Goal: Find contact information: Find contact information

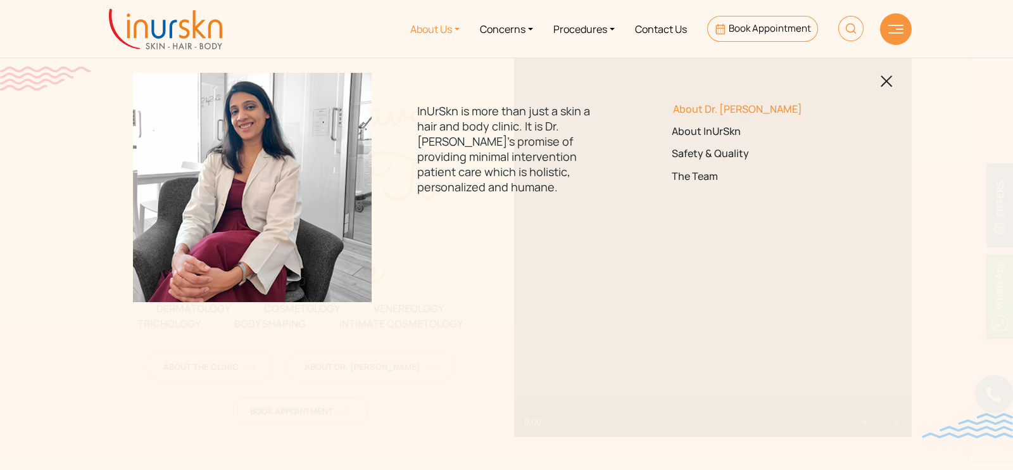
click at [693, 105] on link "About Dr. [PERSON_NAME]" at bounding box center [761, 109] width 178 height 12
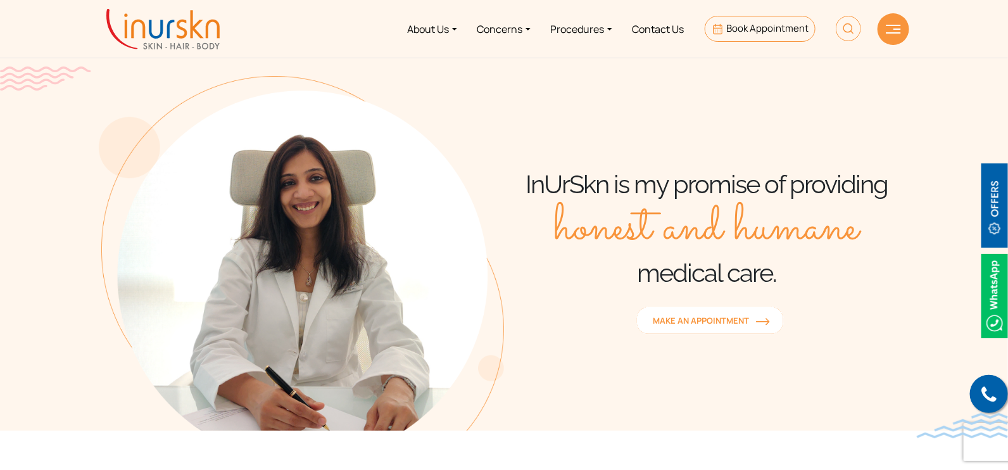
click at [694, 306] on link "MAKE AN APPOINTMENT" at bounding box center [710, 320] width 148 height 28
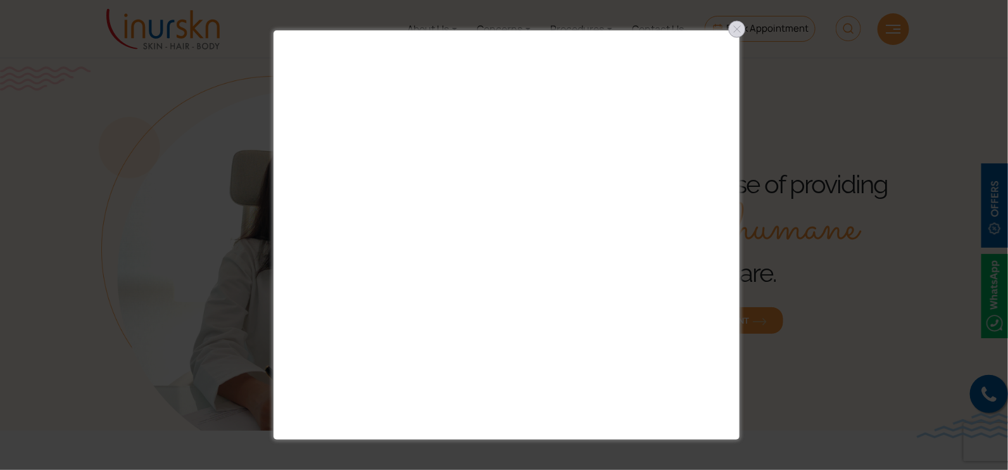
click at [743, 28] on div at bounding box center [737, 29] width 20 height 20
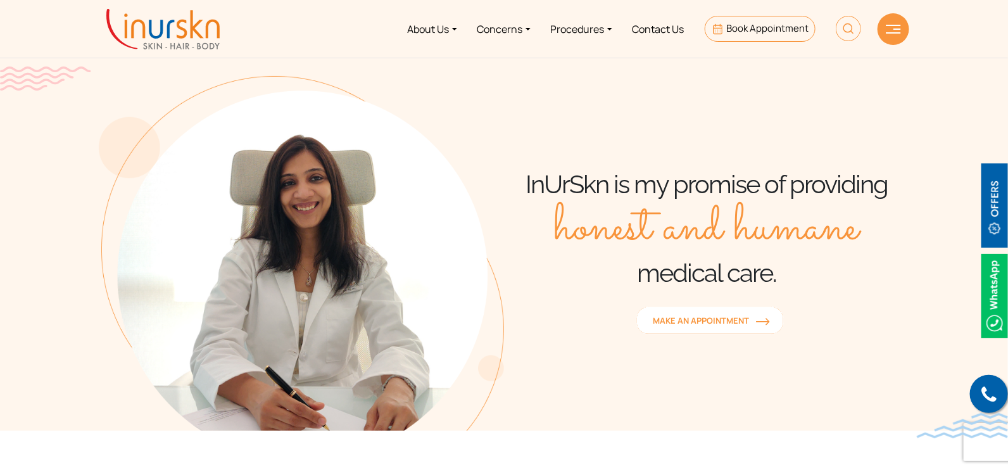
click at [722, 315] on span "MAKE AN APPOINTMENT" at bounding box center [709, 320] width 113 height 11
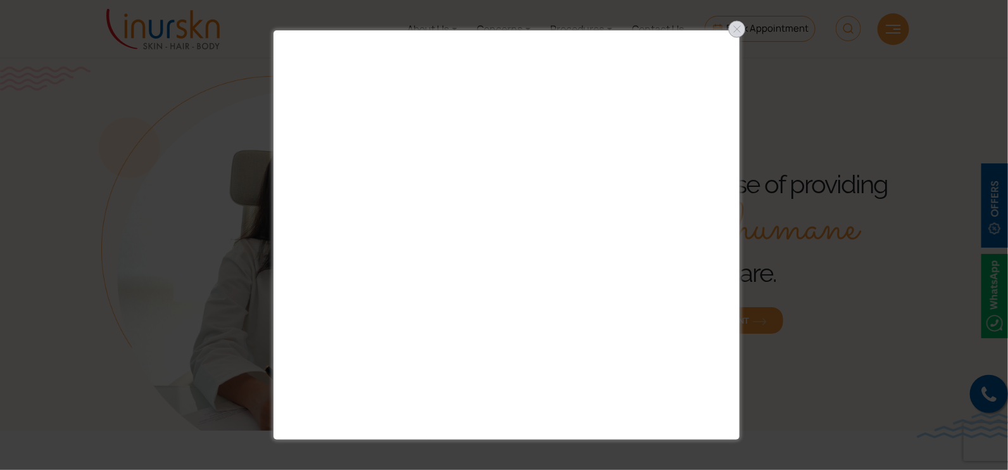
click at [736, 28] on div at bounding box center [737, 29] width 20 height 20
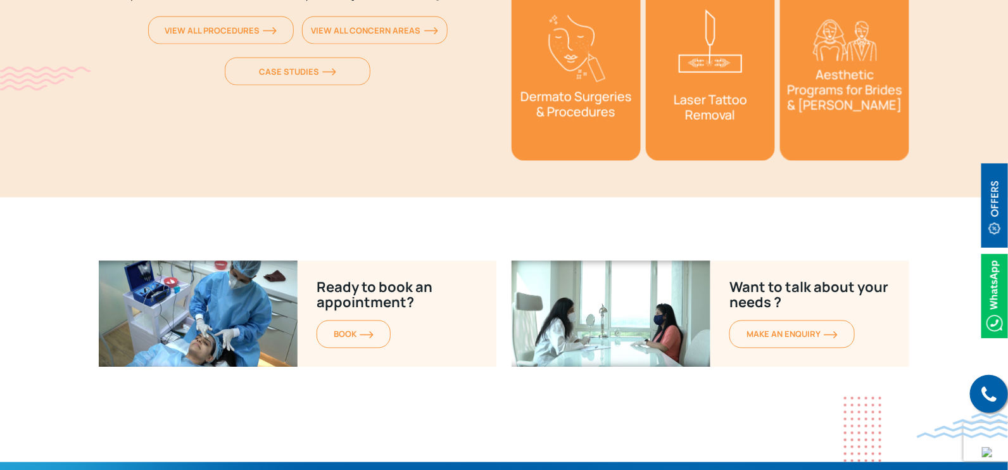
scroll to position [5051, 0]
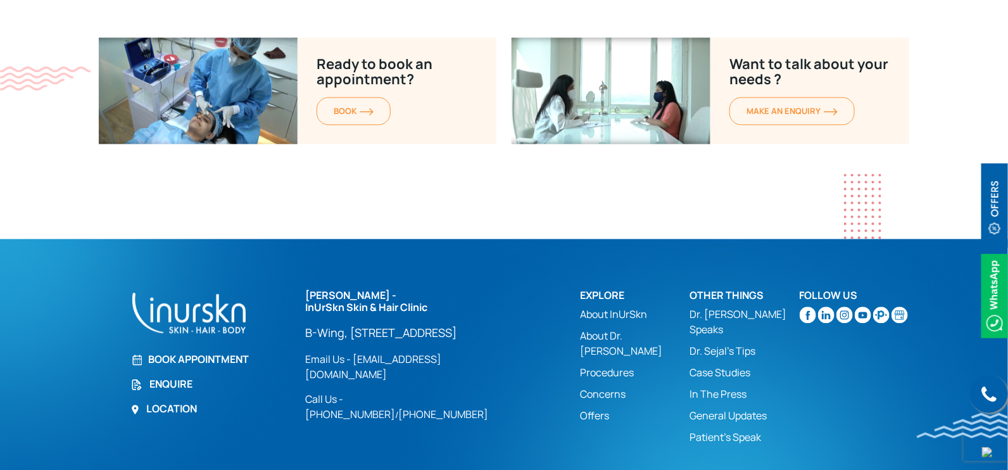
click at [158, 376] on link "Enquire" at bounding box center [210, 383] width 160 height 15
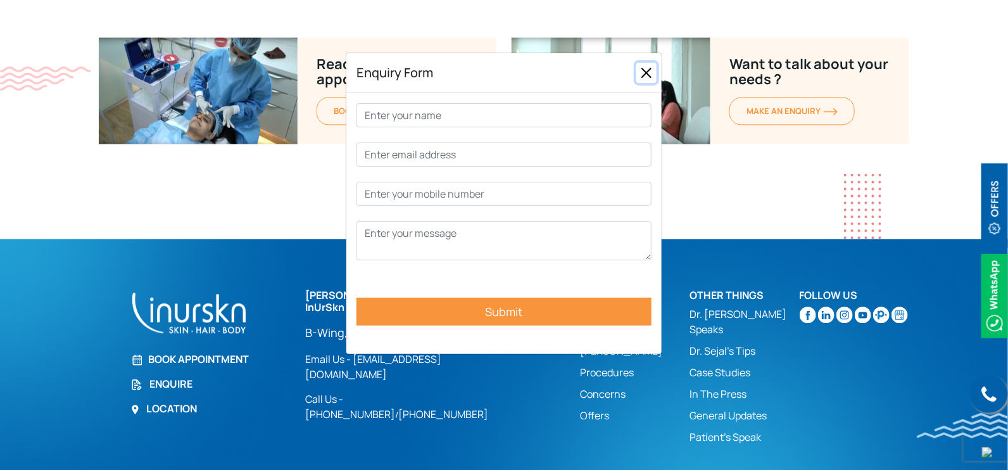
click at [647, 76] on button "Close" at bounding box center [646, 73] width 20 height 20
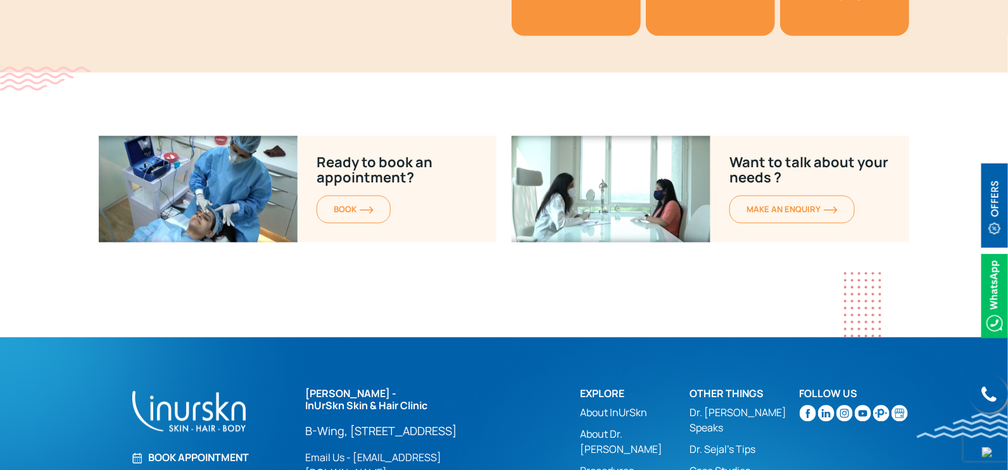
scroll to position [4972, 0]
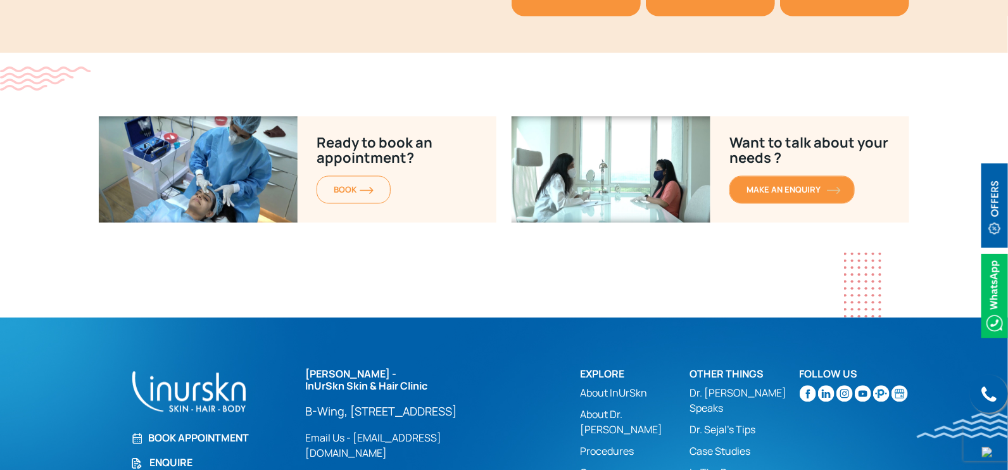
click at [769, 176] on link "MAKE AN enquiry" at bounding box center [791, 190] width 125 height 28
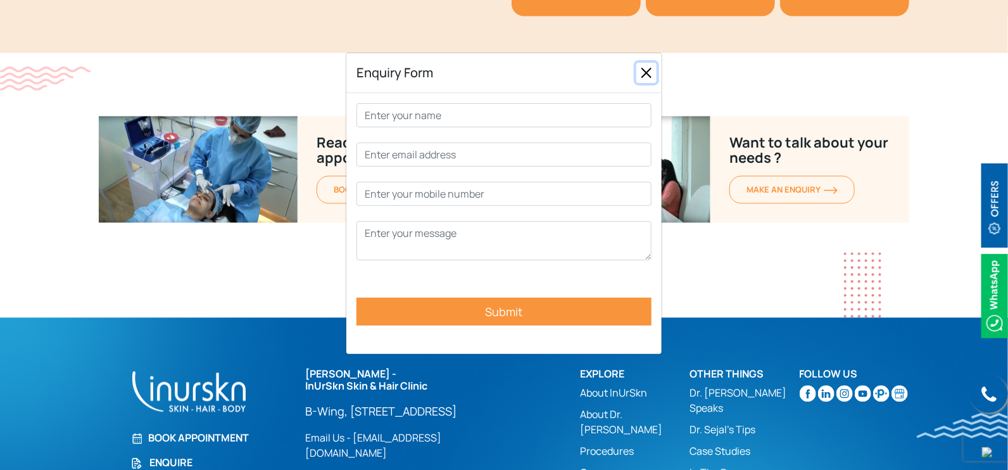
click at [652, 73] on button "Close" at bounding box center [646, 73] width 20 height 20
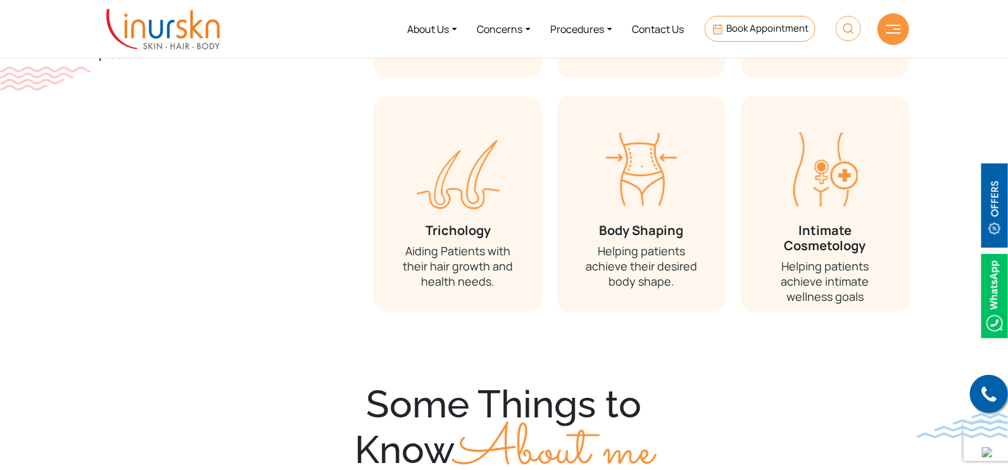
scroll to position [1501, 0]
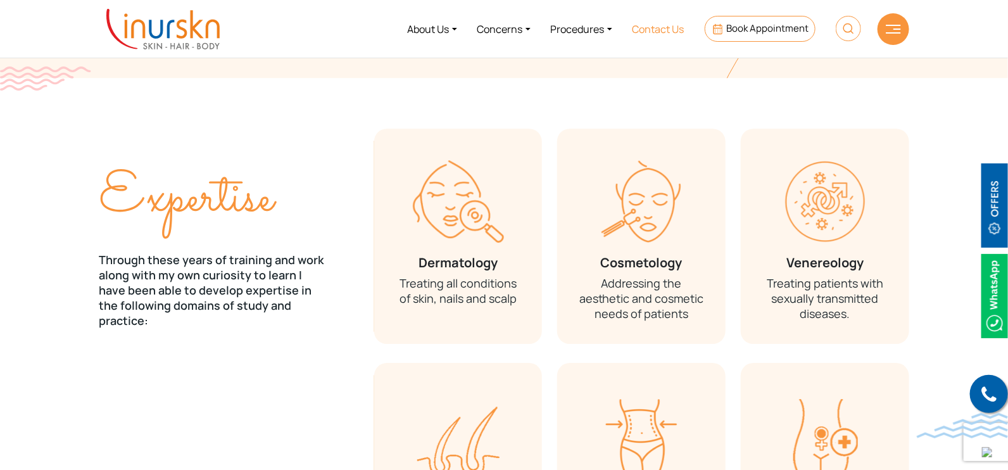
click at [646, 27] on link "Contact Us" at bounding box center [658, 28] width 72 height 47
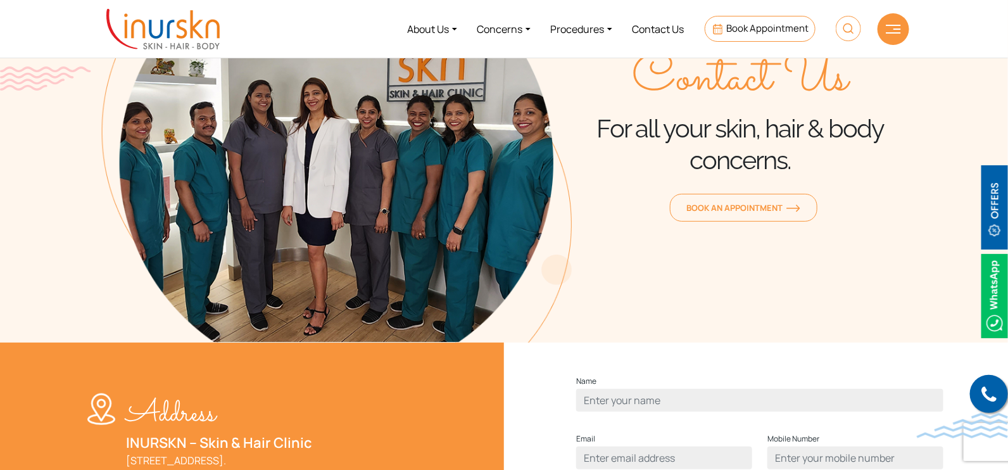
scroll to position [79, 0]
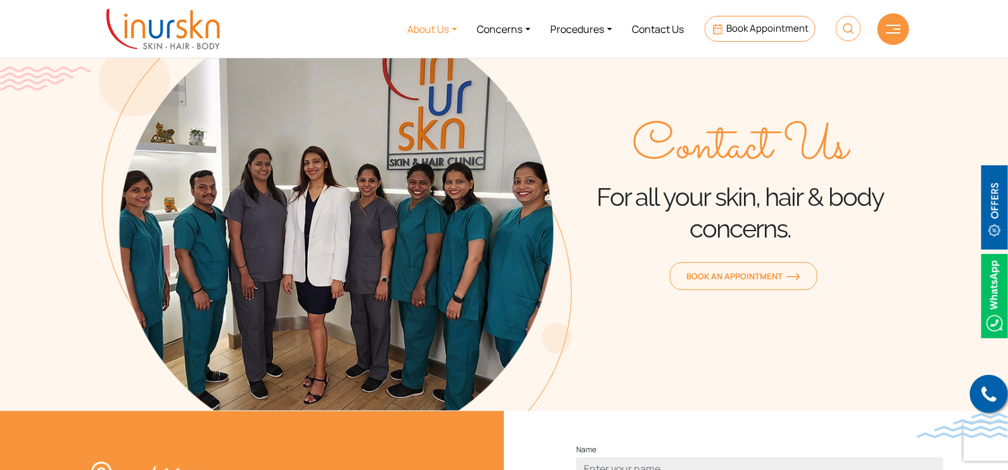
click at [414, 35] on link "About Us" at bounding box center [433, 28] width 70 height 47
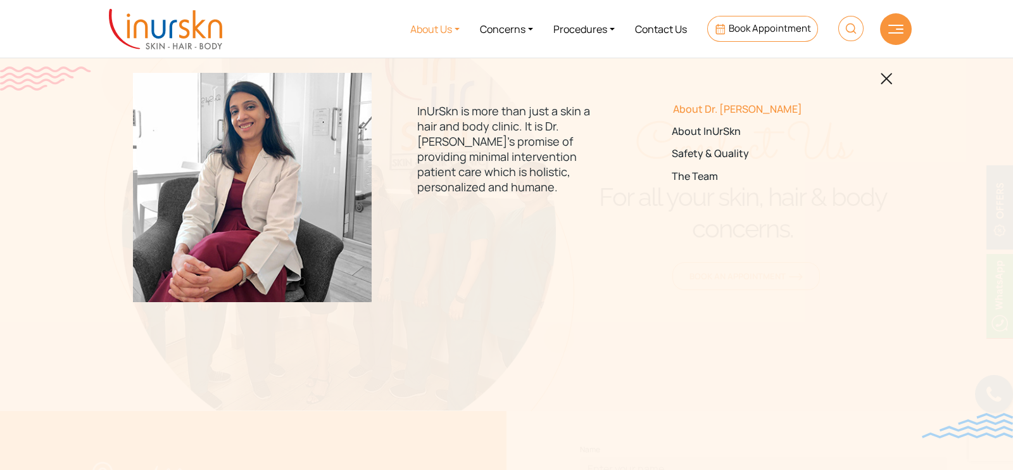
drag, startPoint x: 709, startPoint y: 104, endPoint x: 704, endPoint y: 155, distance: 50.8
click at [709, 105] on link "About Dr. [PERSON_NAME]" at bounding box center [761, 109] width 178 height 12
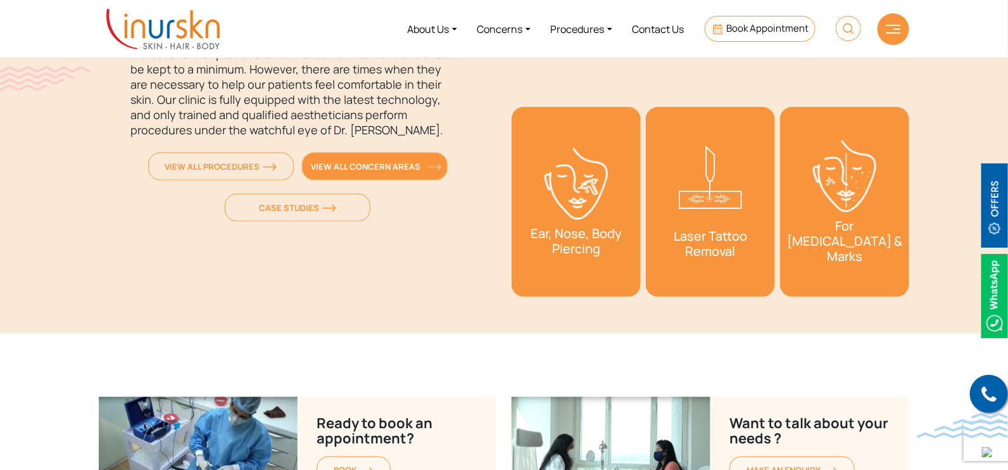
scroll to position [4655, 0]
